Goal: Find specific page/section: Find specific page/section

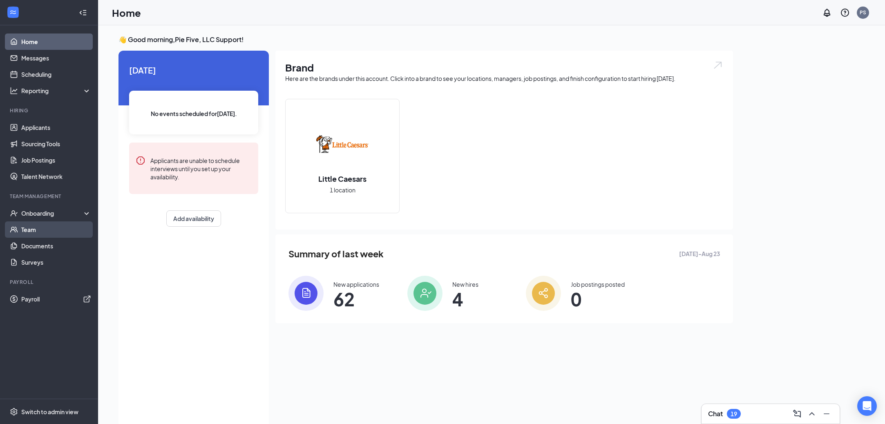
click at [50, 225] on link "Team" at bounding box center [56, 230] width 70 height 16
click at [49, 413] on div "Switch to admin view" at bounding box center [49, 412] width 57 height 8
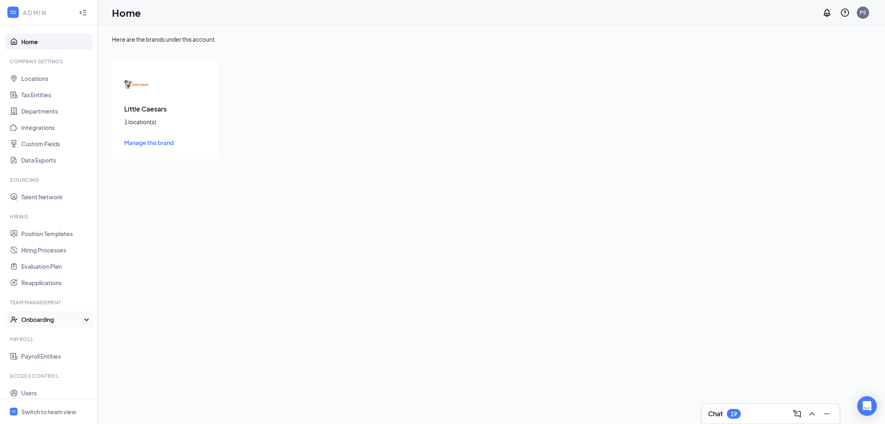
scroll to position [6, 0]
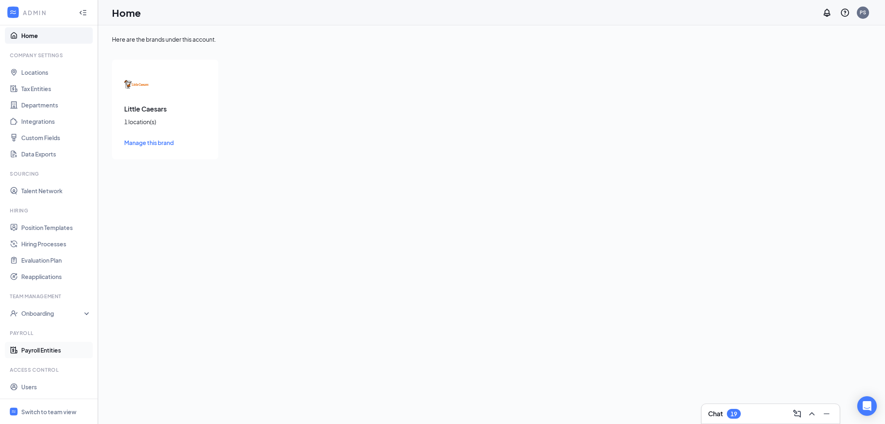
click at [56, 350] on link "Payroll Entities" at bounding box center [56, 350] width 70 height 16
